Goal: Information Seeking & Learning: Learn about a topic

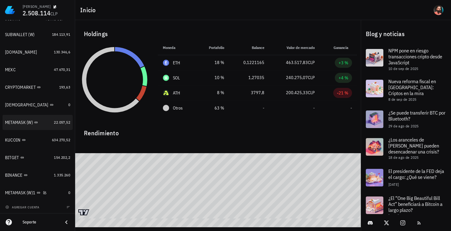
scroll to position [82, 0]
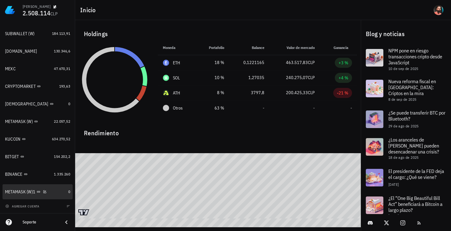
click at [30, 192] on div "METAMASK (W)1" at bounding box center [20, 191] width 30 height 5
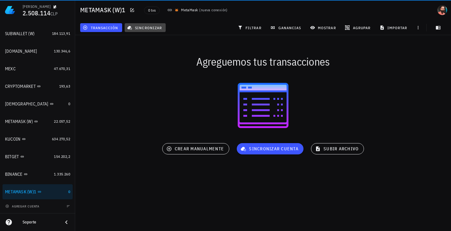
click at [152, 31] on button "sincronizar" at bounding box center [145, 27] width 41 height 9
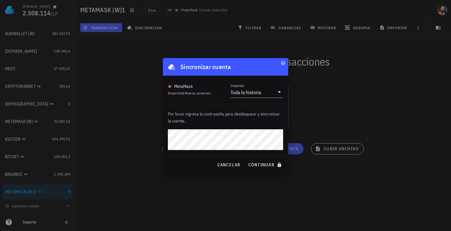
click at [246, 159] on button "continuar" at bounding box center [266, 164] width 40 height 11
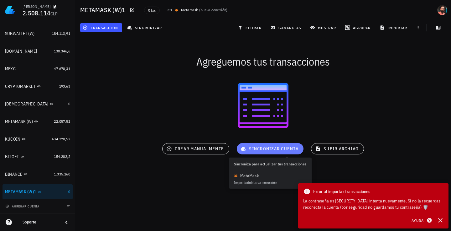
click at [259, 150] on span "sincronizar cuenta" at bounding box center [270, 149] width 57 height 6
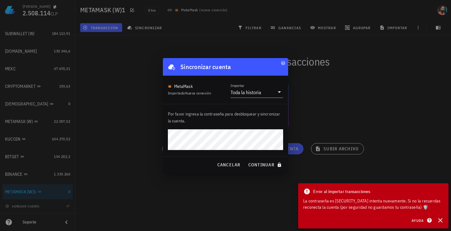
click at [246, 159] on button "continuar" at bounding box center [266, 164] width 40 height 11
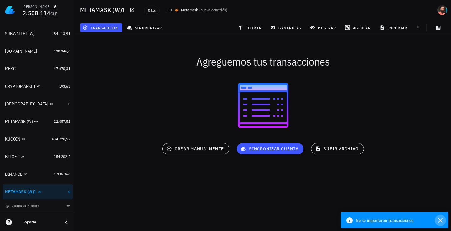
click at [441, 223] on icon "button" at bounding box center [441, 220] width 8 height 8
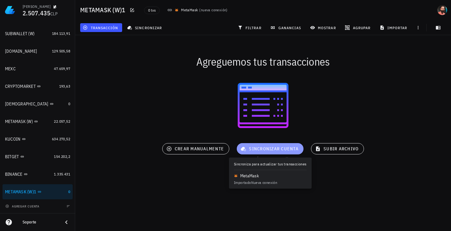
click at [263, 147] on span "sincronizar cuenta" at bounding box center [270, 149] width 57 height 6
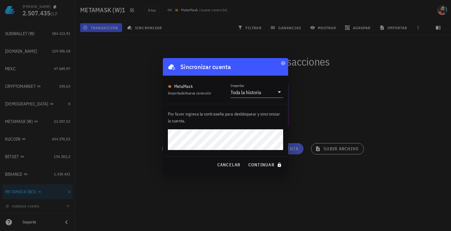
click at [246, 159] on button "continuar" at bounding box center [266, 164] width 40 height 11
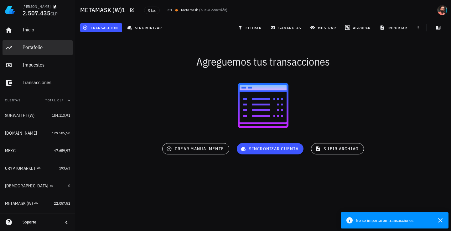
click at [38, 46] on div "Portafolio" at bounding box center [47, 47] width 48 height 6
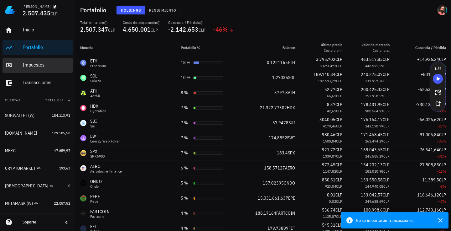
click at [43, 70] on div "Impuestos" at bounding box center [47, 65] width 48 height 14
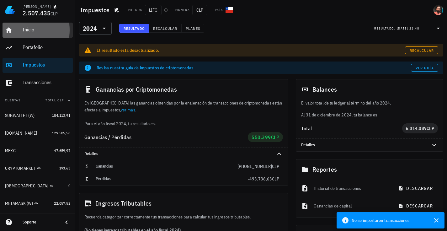
click at [43, 33] on div "Inicio" at bounding box center [47, 30] width 48 height 6
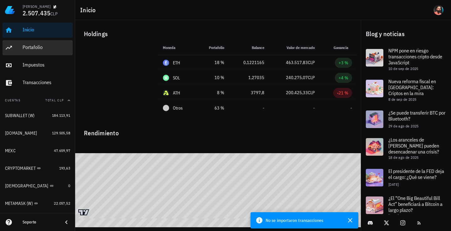
click at [44, 43] on div "Portafolio" at bounding box center [47, 47] width 48 height 14
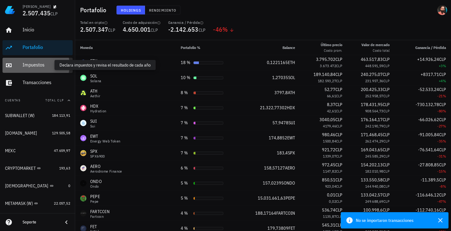
click at [36, 66] on div "Impuestos" at bounding box center [47, 65] width 48 height 6
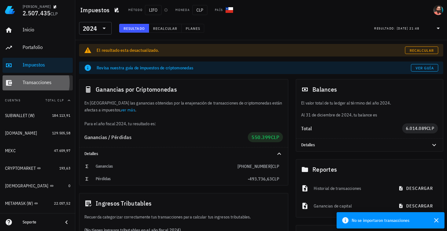
click at [36, 86] on div "Transacciones" at bounding box center [47, 83] width 48 height 14
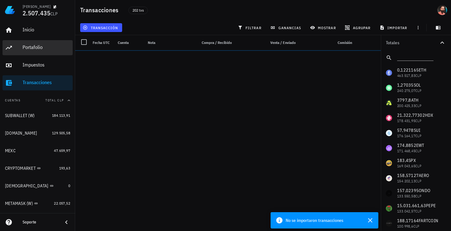
click at [39, 49] on div "Portafolio" at bounding box center [47, 47] width 48 height 6
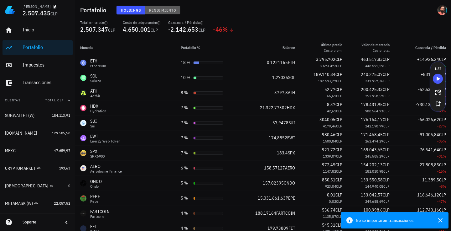
click at [163, 14] on button "Rendimiento" at bounding box center [162, 10] width 35 height 9
